Goal: Check status: Check status

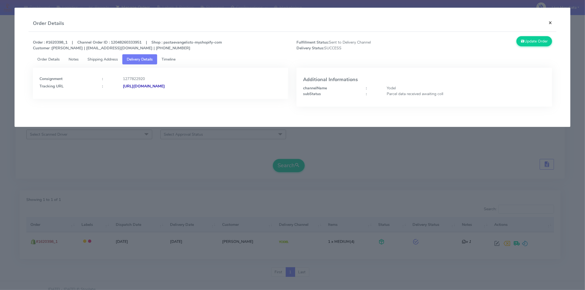
click at [550, 22] on button "×" at bounding box center [551, 22] width 12 height 15
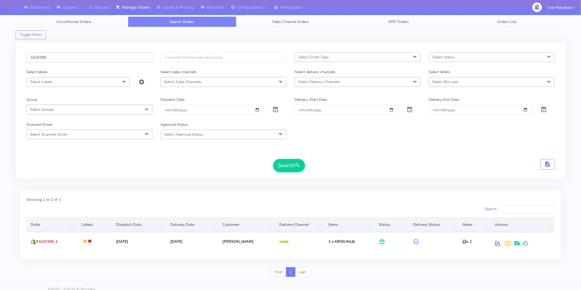
click at [55, 62] on input "1620398" at bounding box center [89, 57] width 126 height 10
paste input "455"
type input "1620455"
click at [295, 161] on button "Search" at bounding box center [289, 165] width 32 height 13
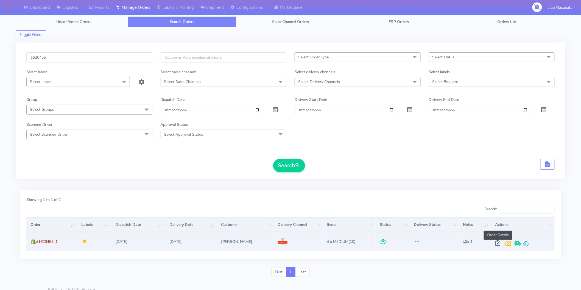
click at [496, 243] on span at bounding box center [498, 244] width 10 height 5
select select "3"
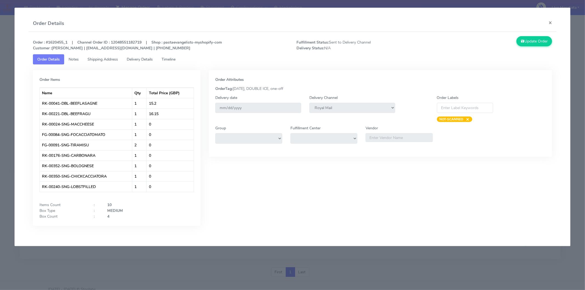
drag, startPoint x: 179, startPoint y: 57, endPoint x: 173, endPoint y: 58, distance: 5.6
click at [179, 57] on link "Timeline" at bounding box center [168, 59] width 23 height 10
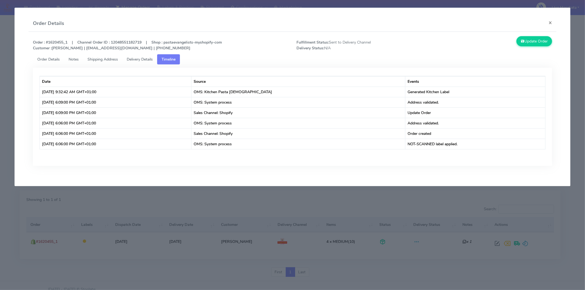
click at [132, 58] on span "Delivery Details" at bounding box center [140, 59] width 26 height 5
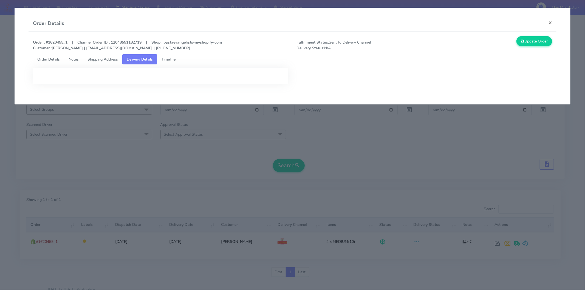
click at [218, 176] on modal-container "Order Details × Order : #1620455_1 | Channel Order ID : 12048551182719 | Shop :…" at bounding box center [292, 145] width 585 height 290
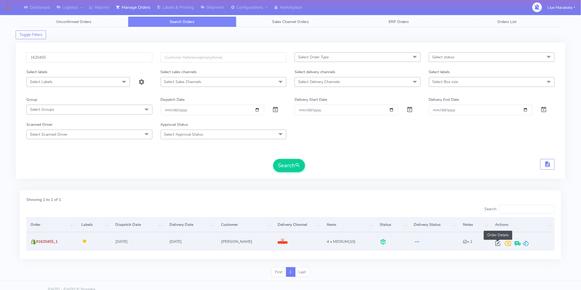
click at [495, 246] on span at bounding box center [498, 244] width 10 height 5
select select "3"
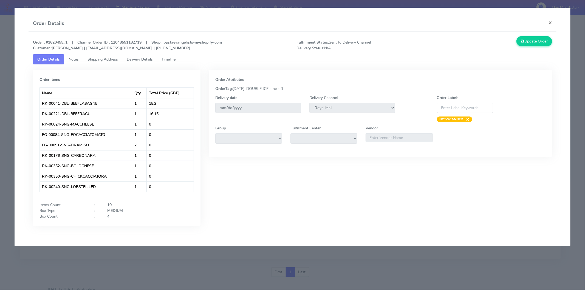
drag, startPoint x: 174, startPoint y: 54, endPoint x: 172, endPoint y: 63, distance: 8.5
click at [173, 54] on link "Timeline" at bounding box center [168, 59] width 23 height 10
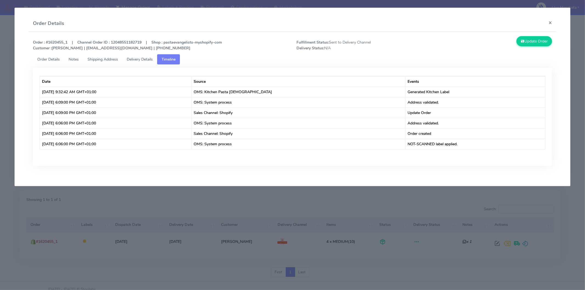
click at [139, 61] on span "Delivery Details" at bounding box center [140, 59] width 26 height 5
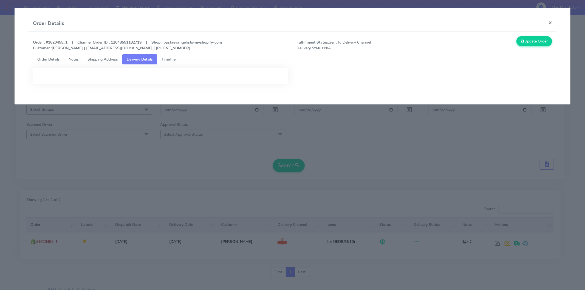
click at [339, 158] on modal-container "Order Details × Order : #1620455_1 | Channel Order ID : 12048551182719 | Shop :…" at bounding box center [292, 145] width 585 height 290
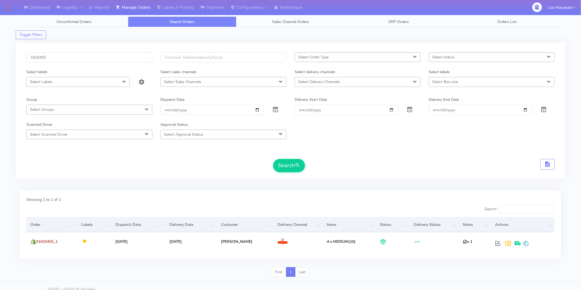
click at [339, 158] on form "1620455 Select Order Type Select All MEALS ATAVI One Off Pasta Club Gift Kit Ev…" at bounding box center [290, 112] width 528 height 120
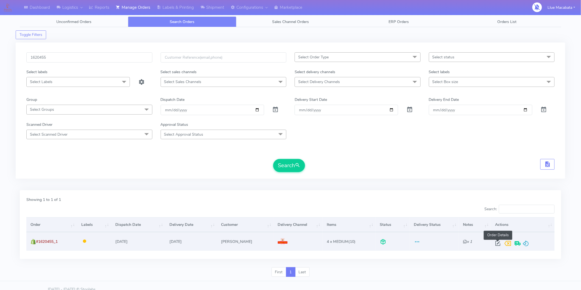
click at [498, 243] on span at bounding box center [498, 244] width 10 height 5
select select "3"
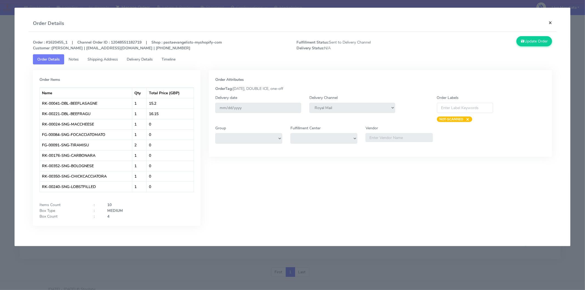
click at [548, 24] on button "×" at bounding box center [551, 22] width 12 height 15
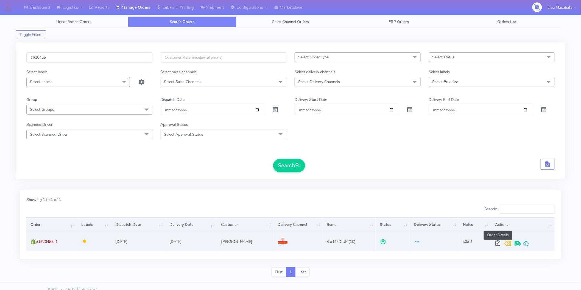
click at [494, 246] on span at bounding box center [498, 244] width 10 height 5
select select "3"
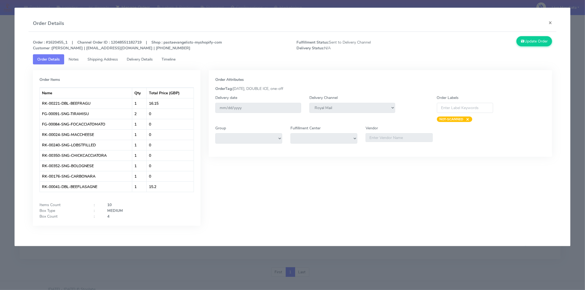
click at [170, 53] on div "Order : #1620455_1 | Channel Order ID : 12048551182719 | Shop : pastaevangelist…" at bounding box center [293, 45] width 528 height 18
click at [167, 57] on span "Timeline" at bounding box center [169, 59] width 14 height 5
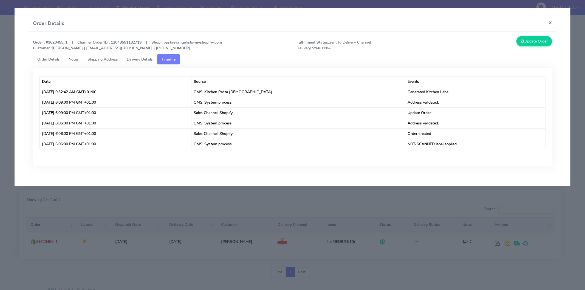
click at [133, 54] on link "Delivery Details" at bounding box center [139, 59] width 35 height 10
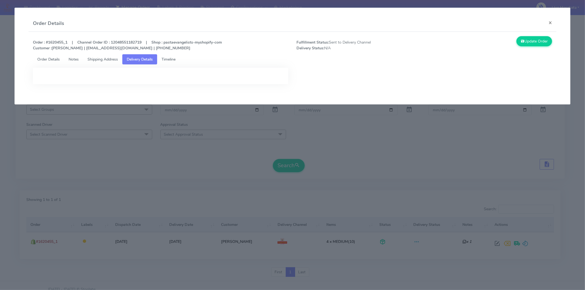
click at [106, 57] on span "Shipping Address" at bounding box center [103, 59] width 30 height 5
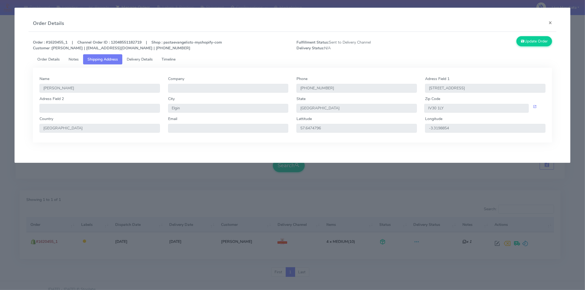
drag, startPoint x: 136, startPoint y: 163, endPoint x: 224, endPoint y: 29, distance: 160.9
click at [136, 163] on modal-container "Order Details × Order : #1620455_1 | Channel Order ID : 12048551182719 | Shop :…" at bounding box center [292, 145] width 585 height 290
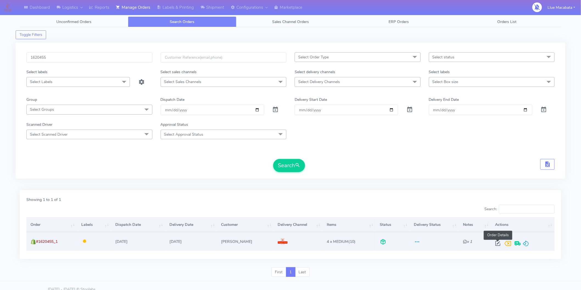
click at [498, 243] on span at bounding box center [498, 244] width 10 height 5
select select "3"
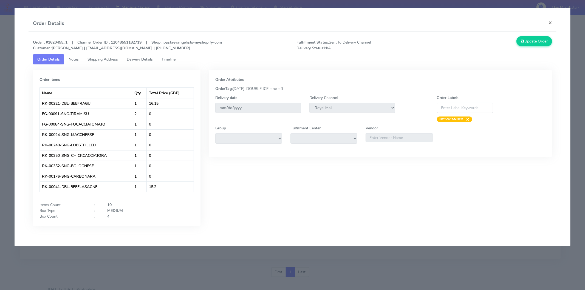
click at [168, 58] on span "Timeline" at bounding box center [169, 59] width 14 height 5
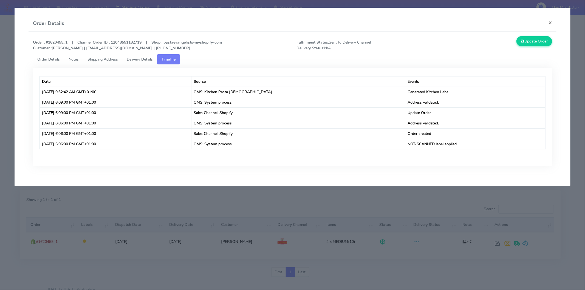
click at [141, 60] on span "Delivery Details" at bounding box center [140, 59] width 26 height 5
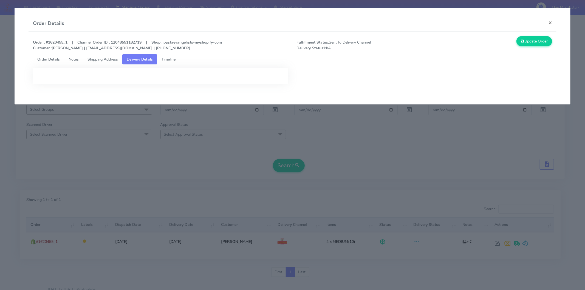
click at [97, 61] on span "Shipping Address" at bounding box center [103, 59] width 30 height 5
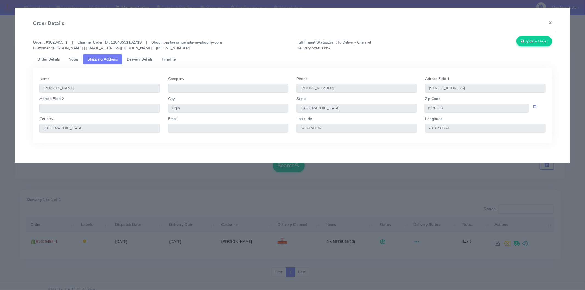
click at [77, 59] on span "Notes" at bounding box center [74, 59] width 10 height 5
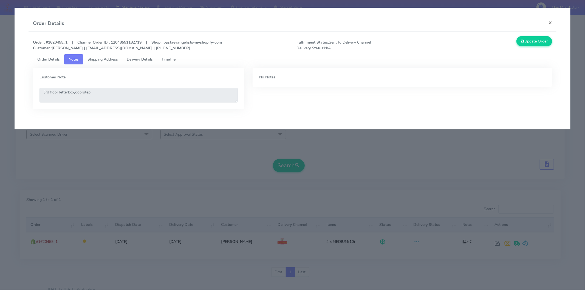
click at [46, 60] on span "Order Details" at bounding box center [48, 59] width 23 height 5
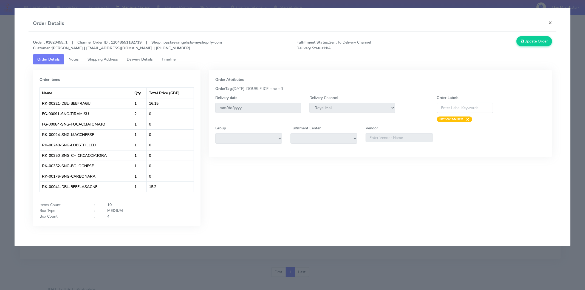
click at [102, 61] on span "Shipping Address" at bounding box center [103, 59] width 30 height 5
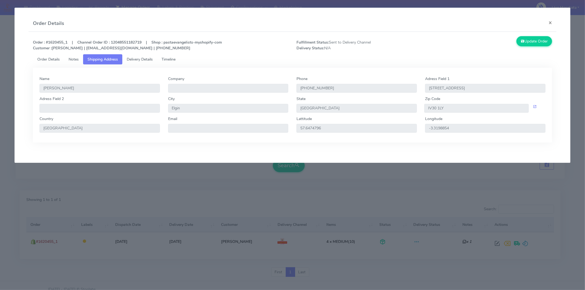
click at [140, 61] on span "Delivery Details" at bounding box center [140, 59] width 26 height 5
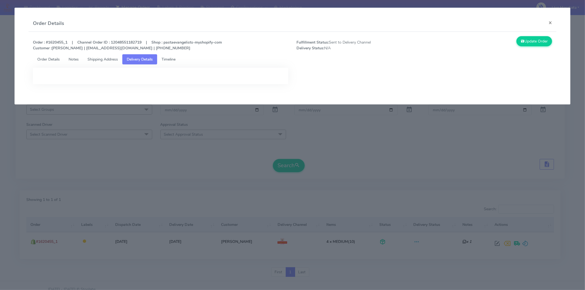
click at [166, 58] on span "Timeline" at bounding box center [169, 59] width 14 height 5
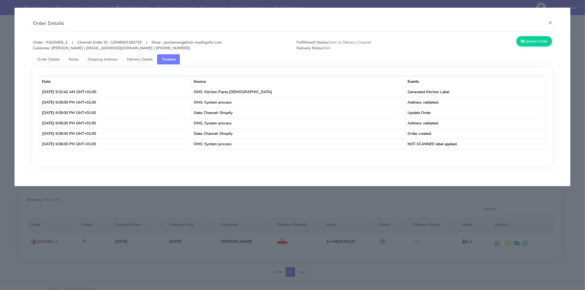
click at [48, 57] on span "Order Details" at bounding box center [48, 59] width 23 height 5
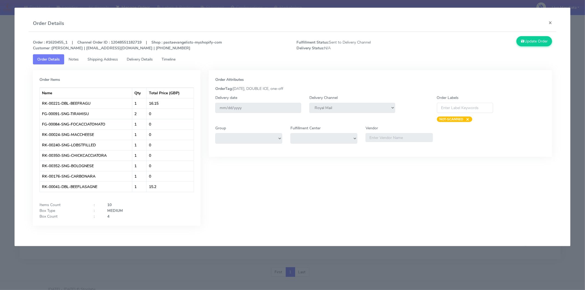
click at [73, 61] on span "Notes" at bounding box center [74, 59] width 10 height 5
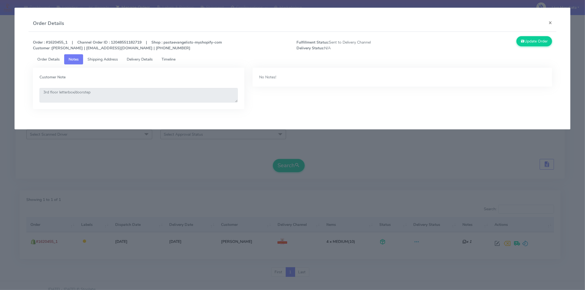
click at [102, 63] on link "Shipping Address" at bounding box center [102, 59] width 39 height 10
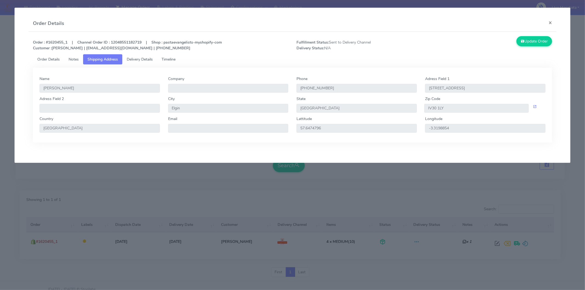
click at [138, 59] on span "Delivery Details" at bounding box center [140, 59] width 26 height 5
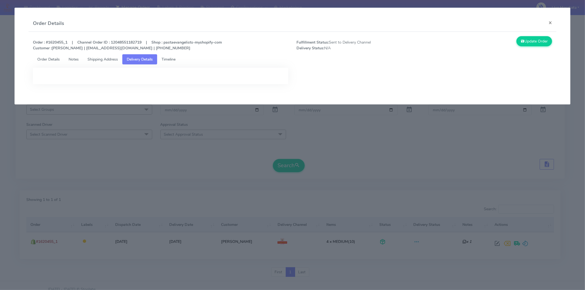
click at [102, 62] on link "Shipping Address" at bounding box center [102, 59] width 39 height 10
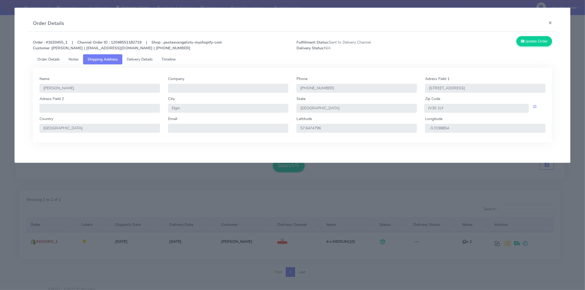
click at [167, 60] on span "Timeline" at bounding box center [169, 59] width 14 height 5
